Goal: Task Accomplishment & Management: Manage account settings

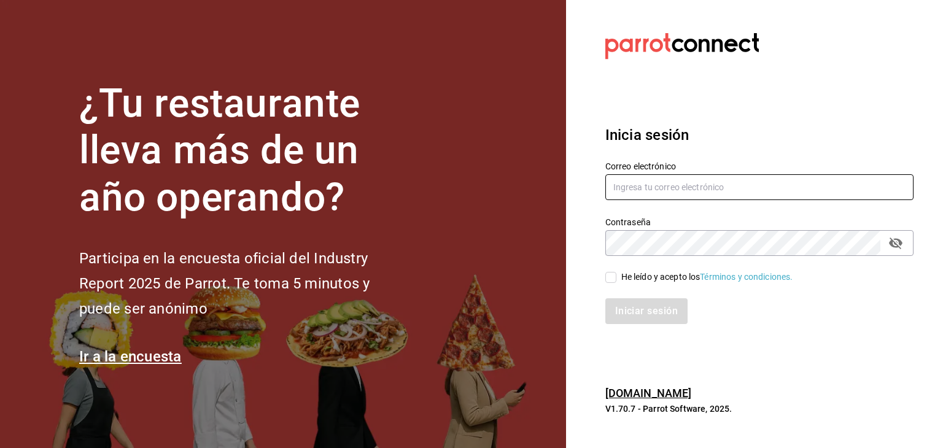
click at [677, 186] on input "text" at bounding box center [760, 187] width 308 height 26
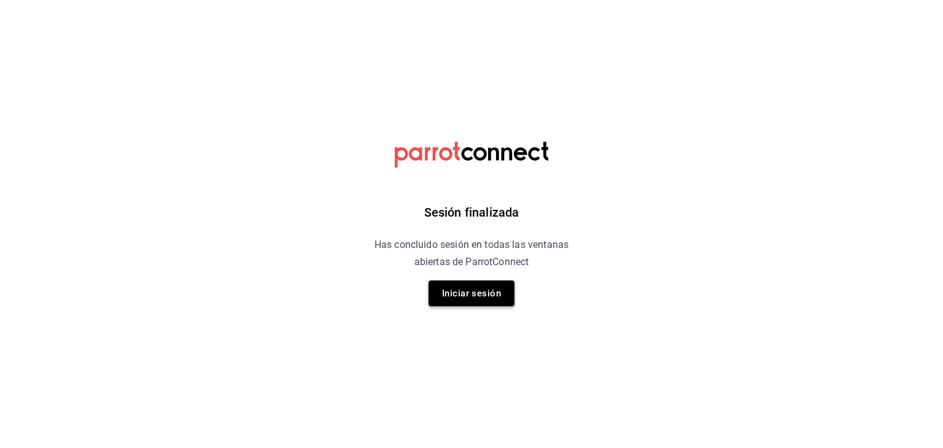
click at [479, 297] on button "Iniciar sesión" at bounding box center [472, 294] width 86 height 26
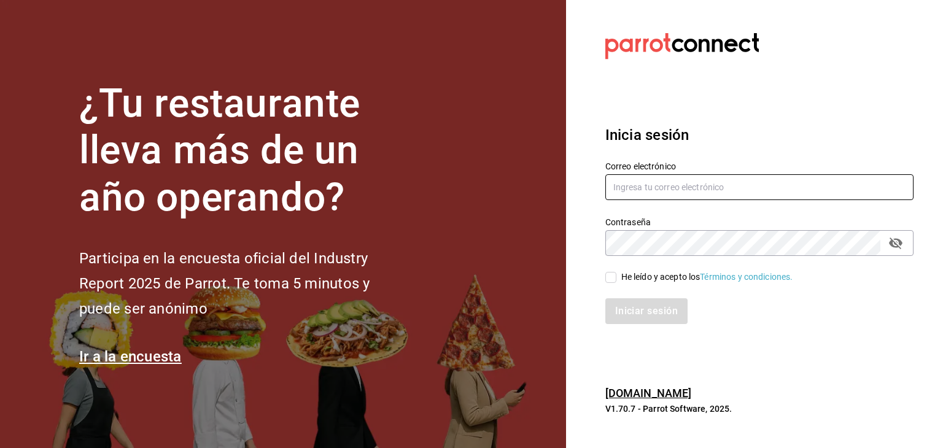
click at [695, 182] on input "text" at bounding box center [760, 187] width 308 height 26
type input "kekasmty@gmail.com"
click at [613, 278] on input "He leído y acepto los Términos y condiciones." at bounding box center [611, 277] width 11 height 11
checkbox input "true"
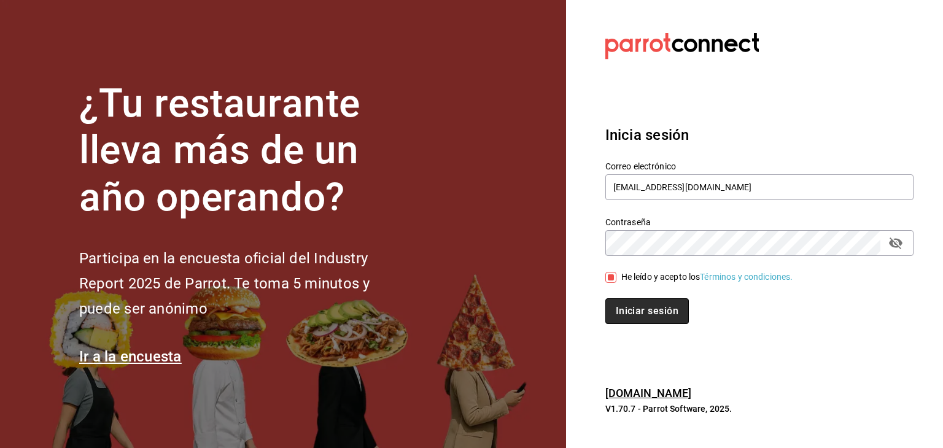
click at [639, 306] on button "Iniciar sesión" at bounding box center [648, 311] width 84 height 26
